Goal: Answer question/provide support

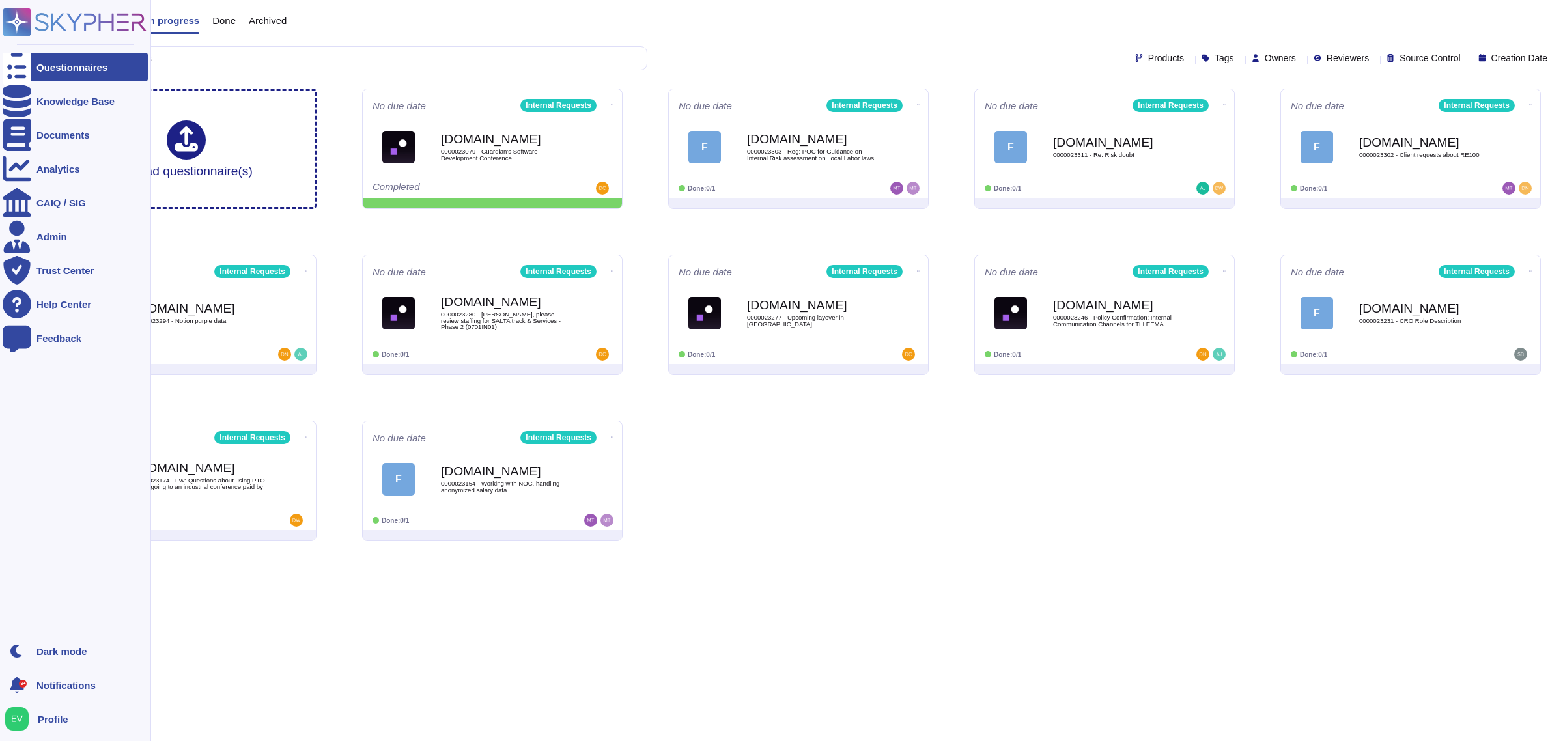
click at [12, 23] on icon at bounding box center [17, 22] width 25 height 25
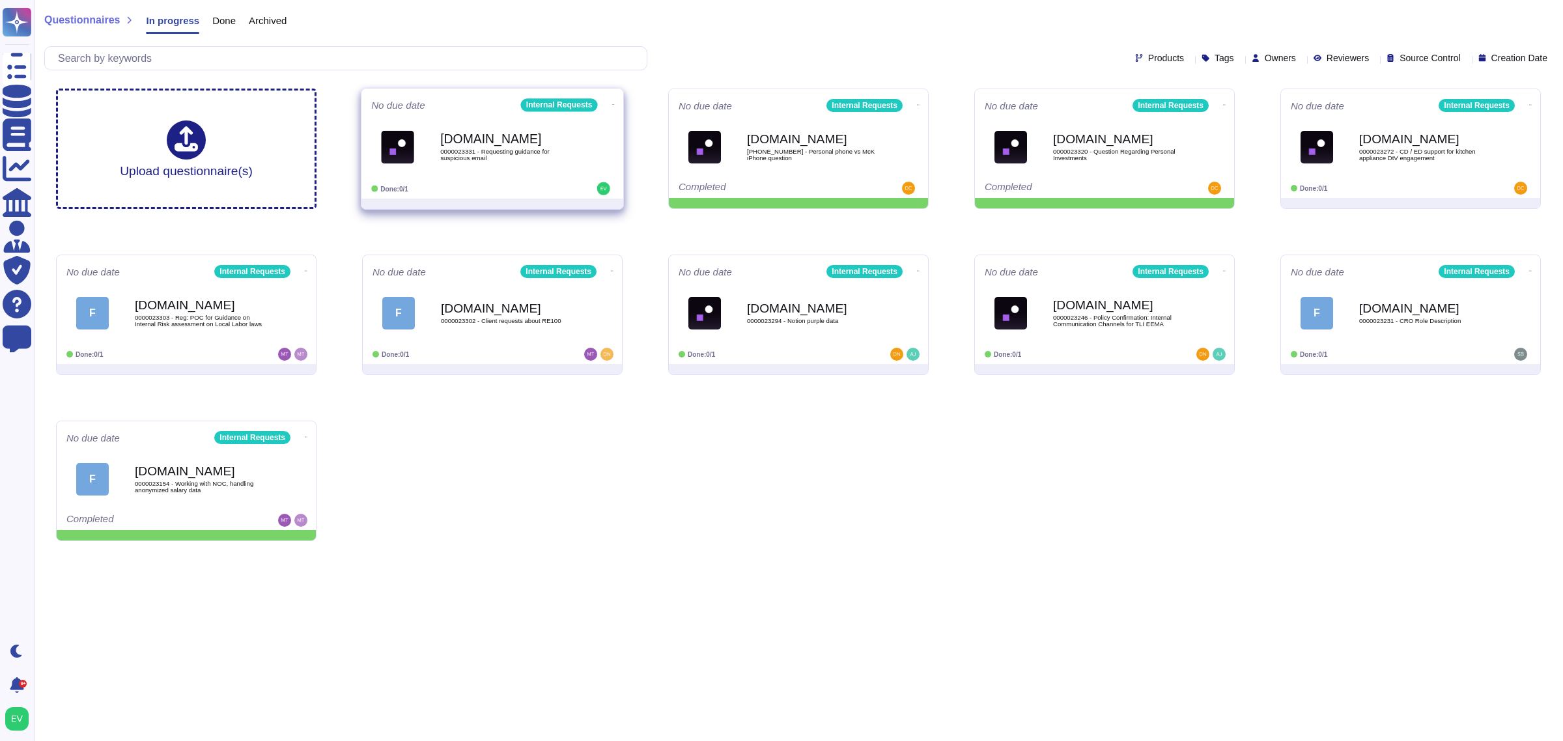
click at [560, 171] on div "[DOMAIN_NAME] 0000023331 - Requesting guidance for suspicious email" at bounding box center [506, 146] width 132 height 53
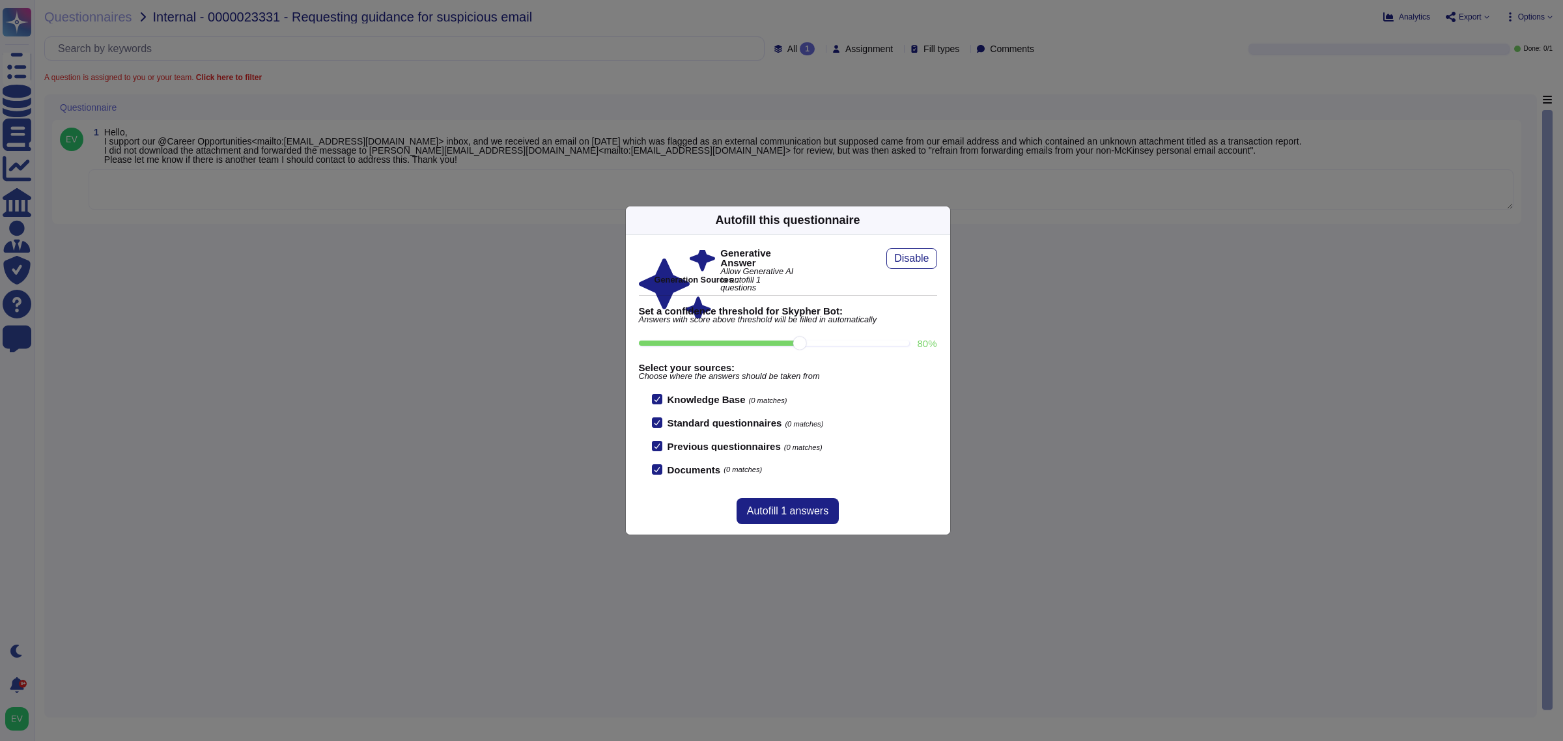
click at [942, 262] on icon at bounding box center [1067, 387] width 250 height 250
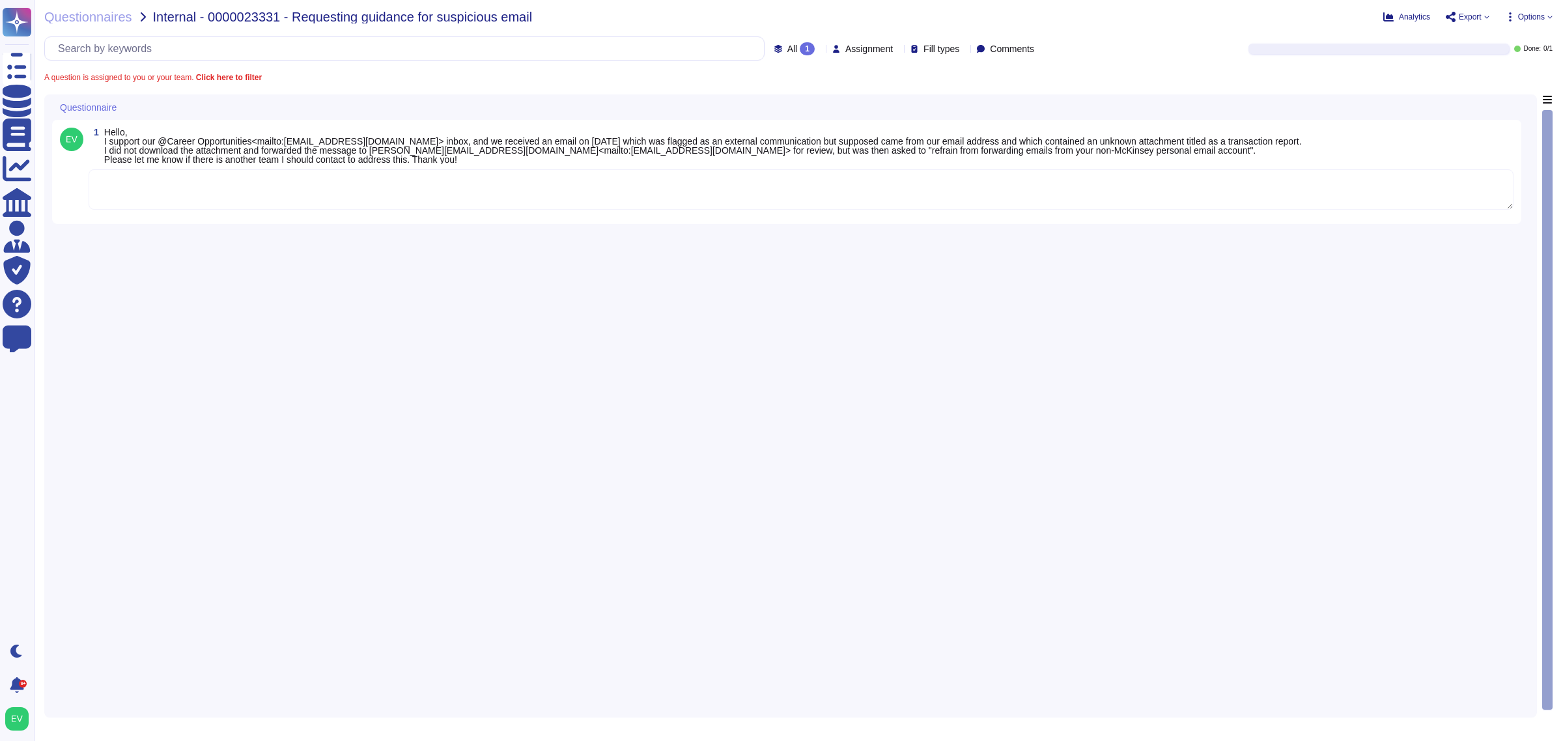
click at [232, 187] on textarea at bounding box center [801, 189] width 1425 height 40
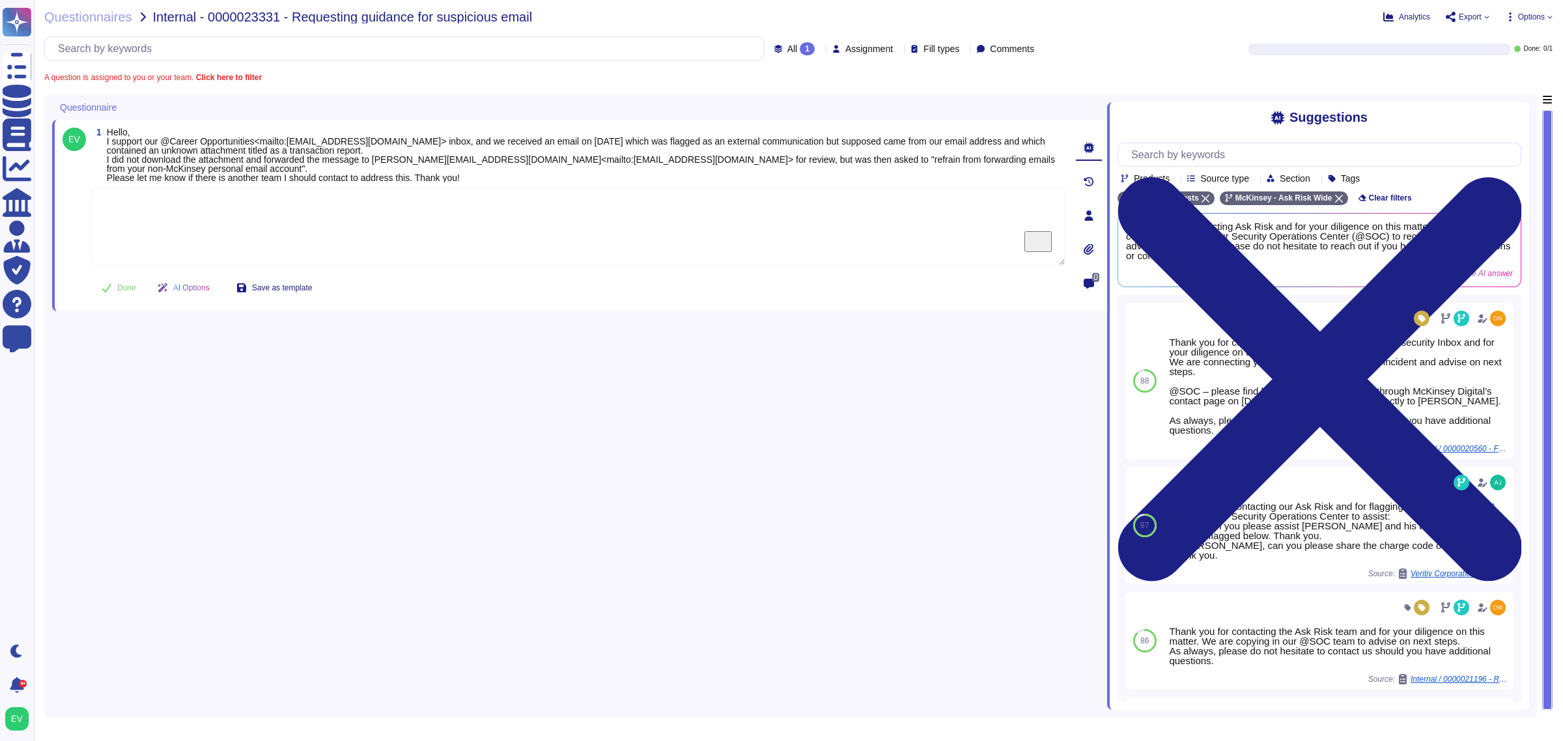
click at [253, 208] on textarea "To enrich screen reader interactions, please activate Accessibility in Grammarl…" at bounding box center [578, 227] width 974 height 78
paste textarea "Thank you for contacting the Ask Risk team (via Cybersecurity). We are connecti…"
type textarea "Thank you for contacting the Ask Risk team (via Cybersecurity). We are connecti…"
click at [119, 298] on button "Done" at bounding box center [118, 288] width 55 height 26
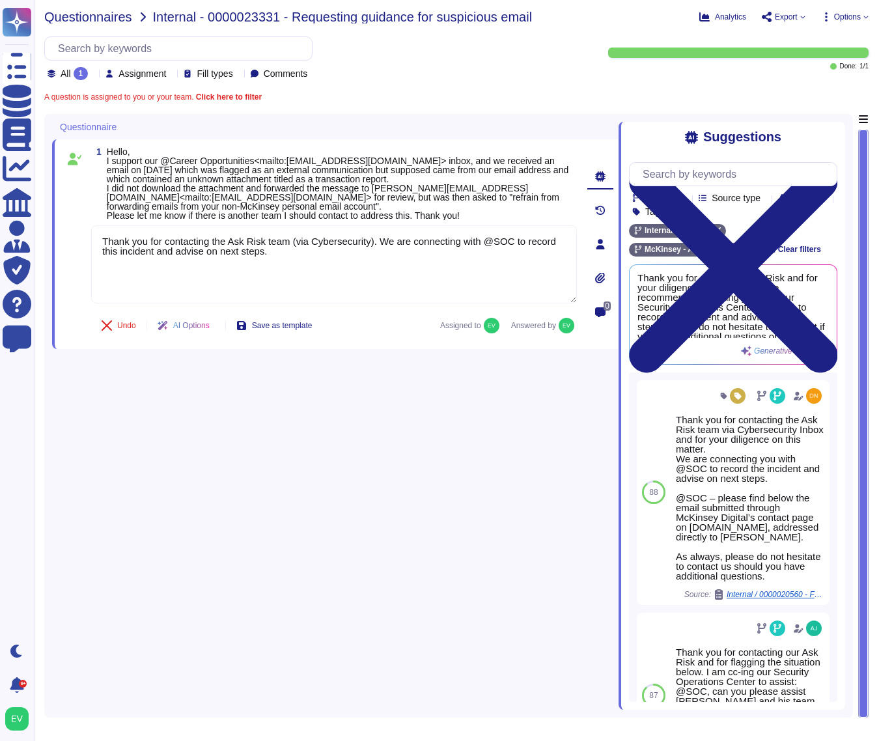
click at [85, 10] on span "Questionnaires" at bounding box center [88, 16] width 88 height 13
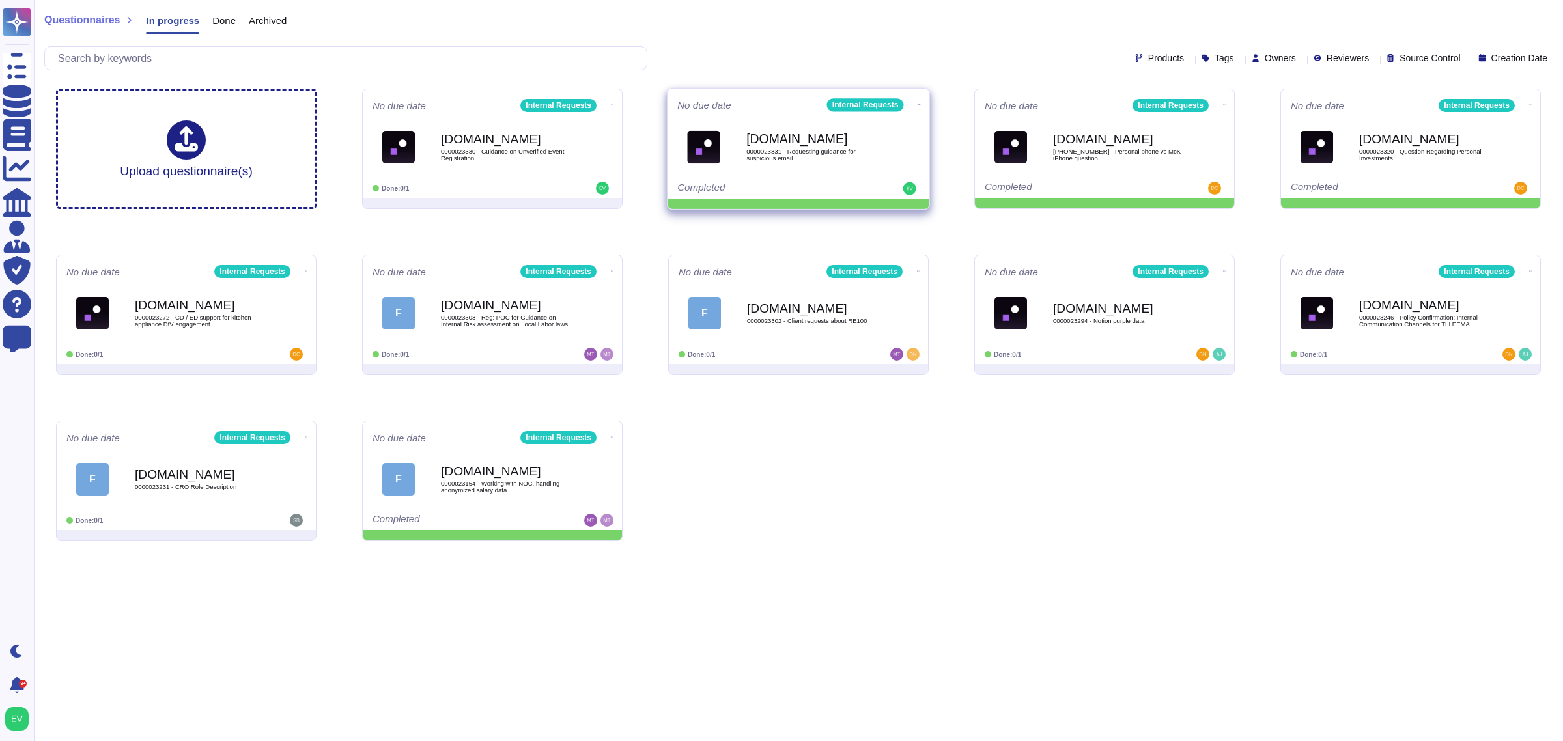
click at [918, 103] on icon at bounding box center [919, 104] width 3 height 3
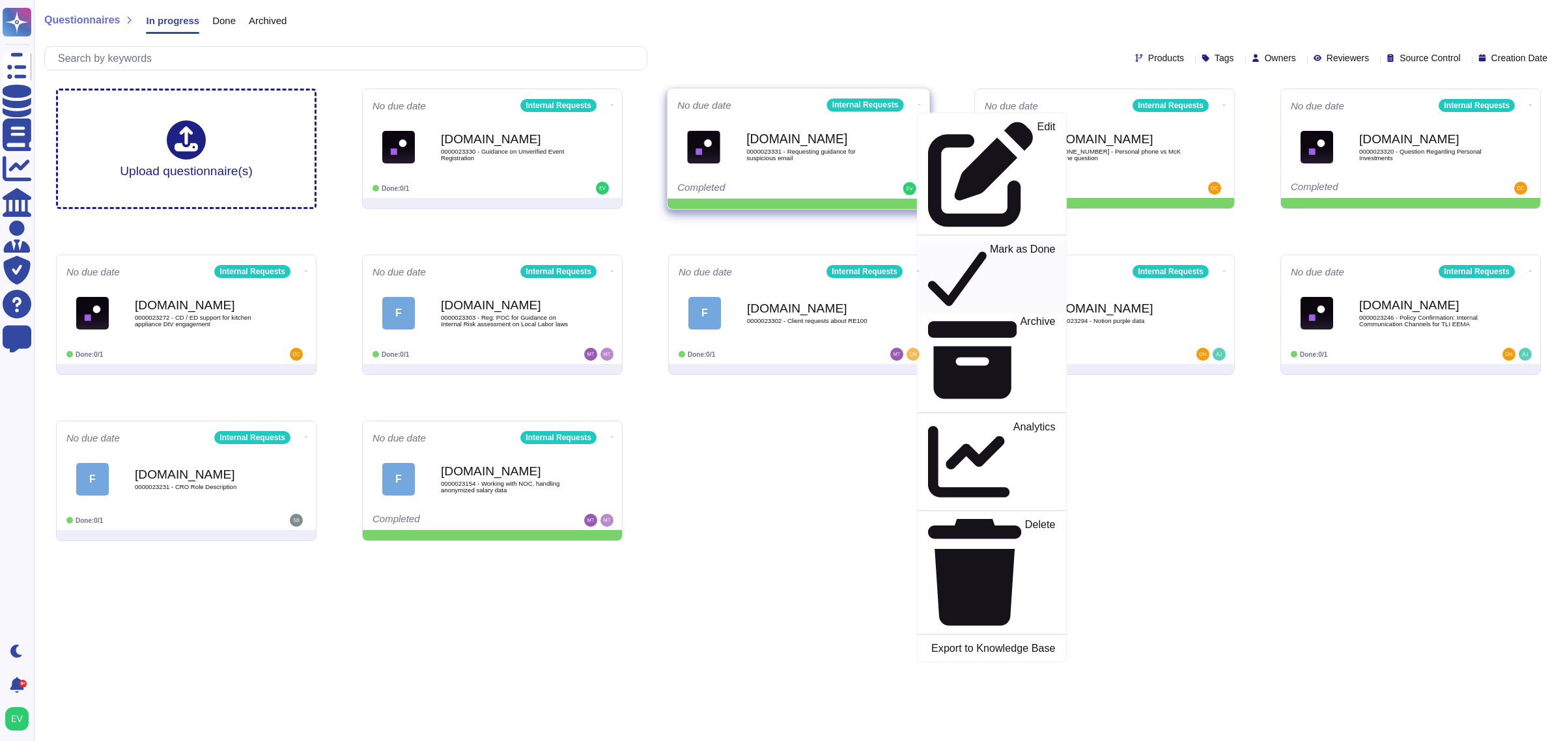
click at [990, 244] on p "Mark as Done" at bounding box center [1023, 277] width 66 height 66
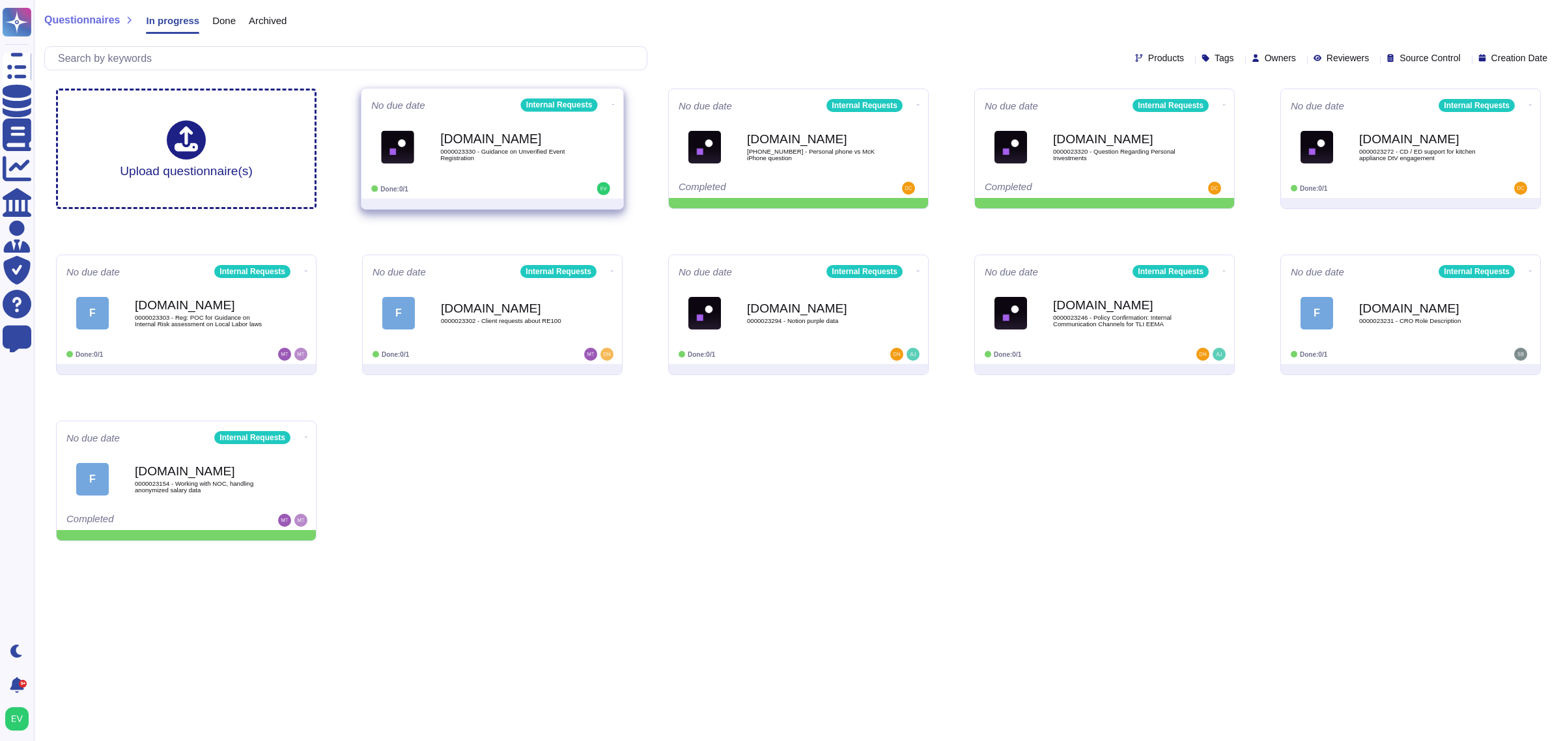
click at [512, 160] on span "0000023330 - Guidance on Unverified Event Registration" at bounding box center [506, 154] width 132 height 12
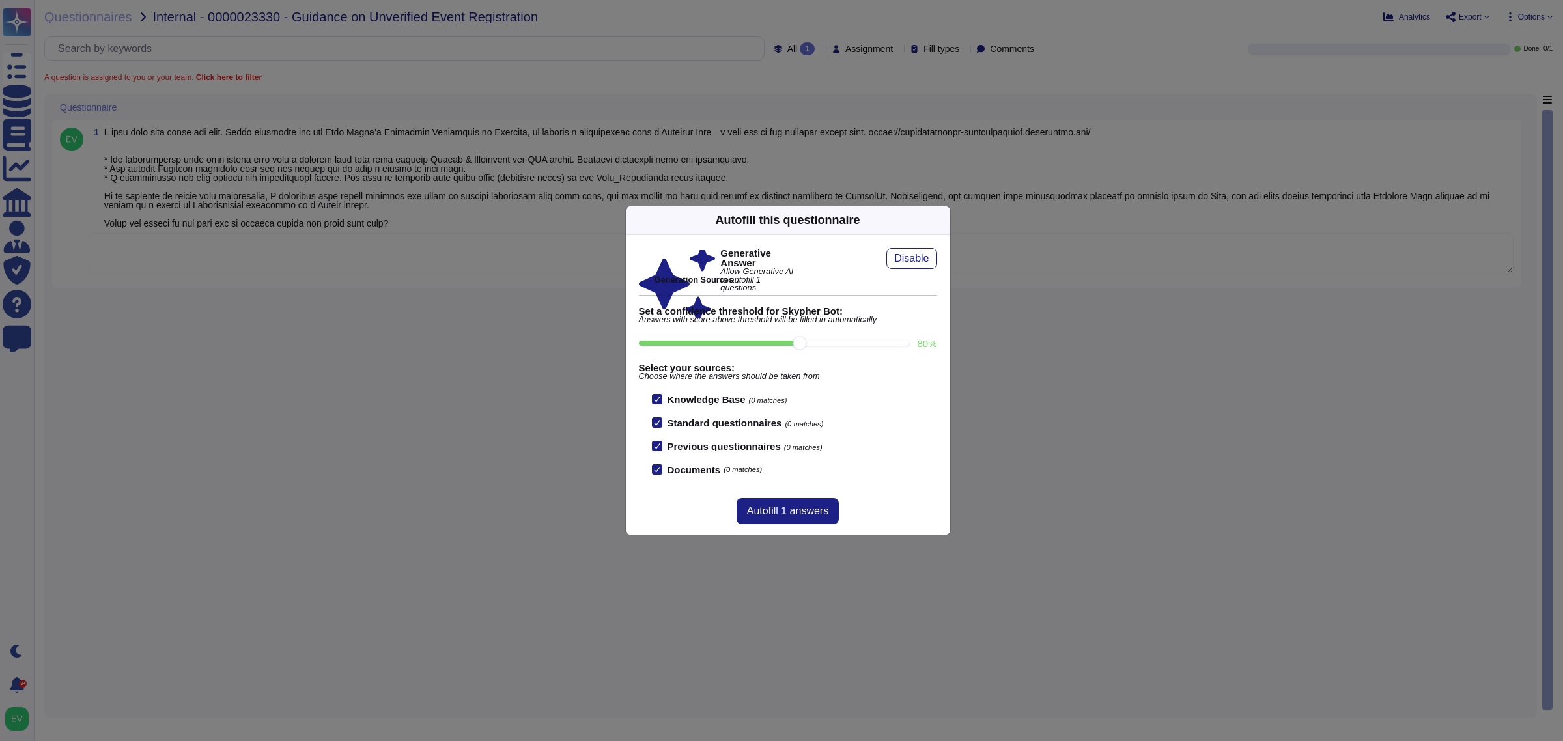
click at [942, 220] on icon at bounding box center [942, 220] width 0 height 0
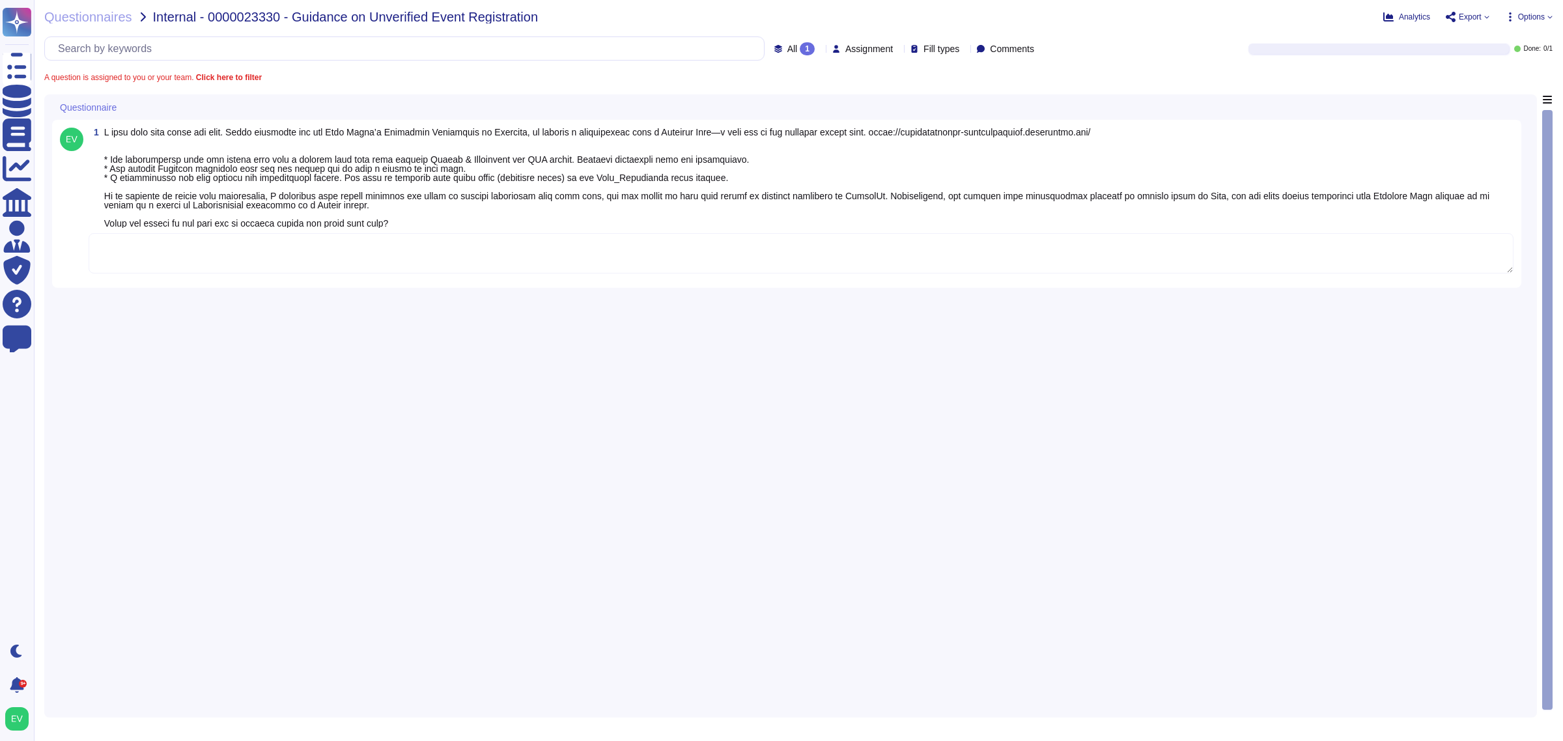
click at [404, 261] on textarea "To enrich screen reader interactions, please activate Accessibility in Grammarl…" at bounding box center [801, 253] width 1425 height 40
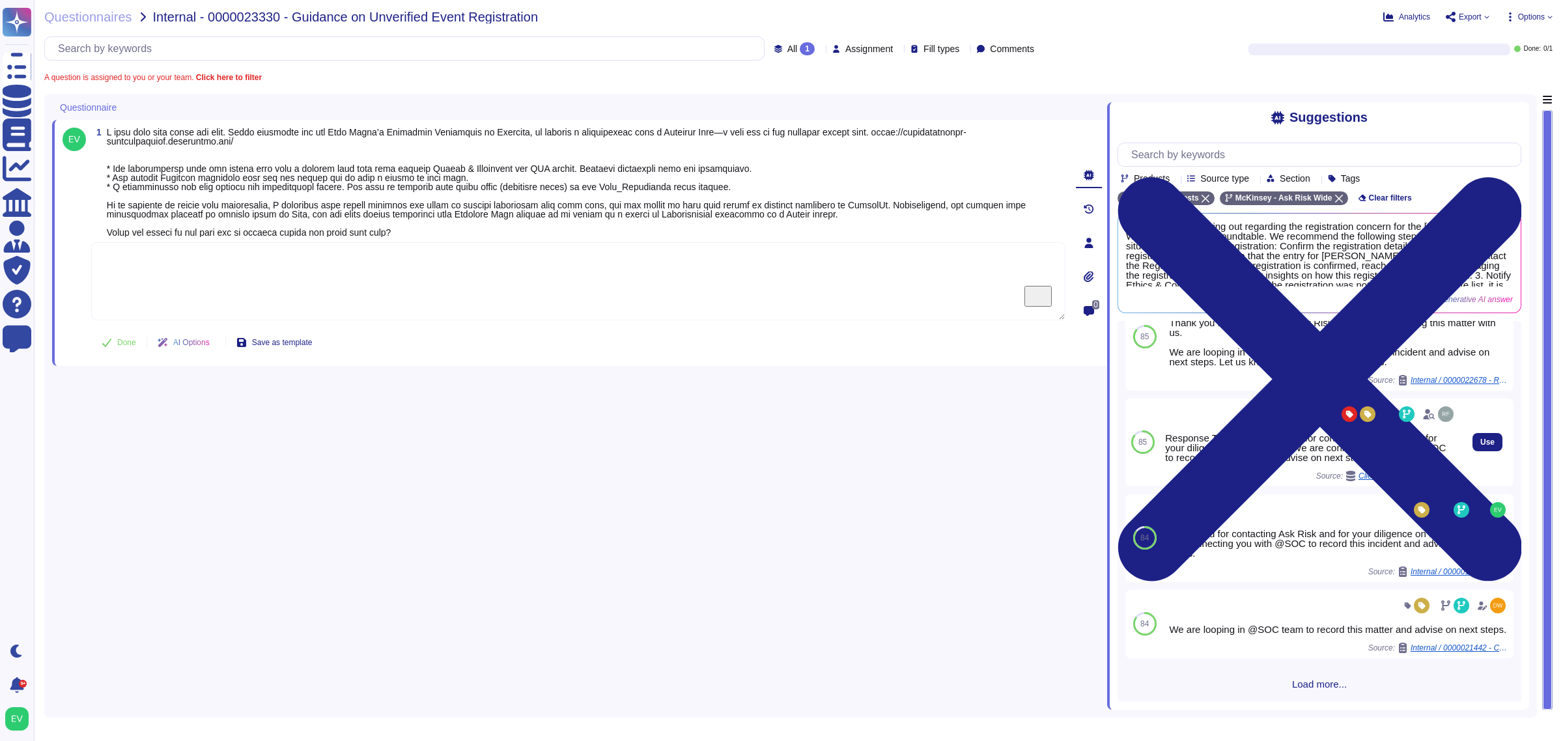
scroll to position [163, 0]
